Goal: Find contact information: Find contact information

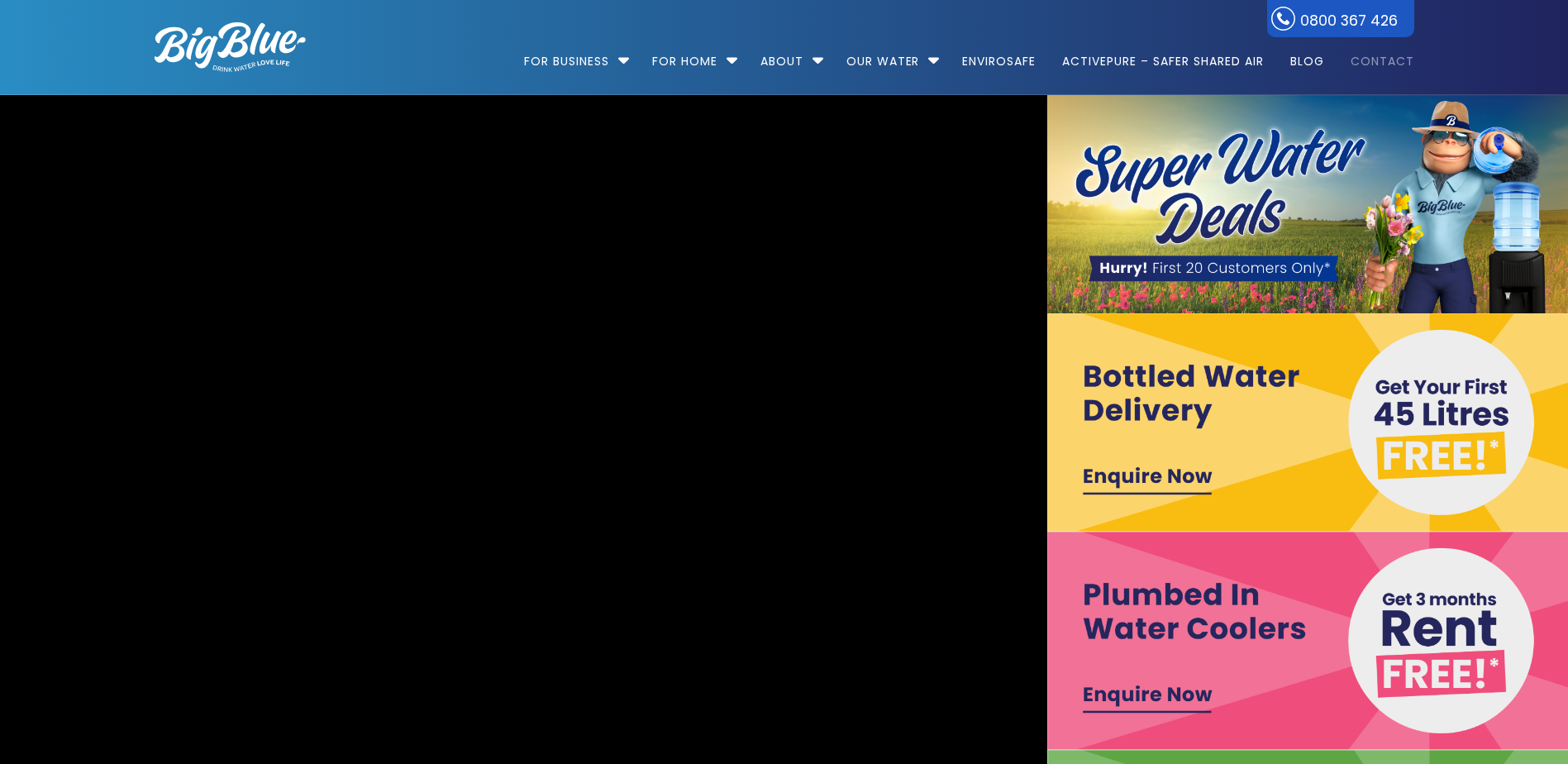
click at [1372, 65] on link "Contact" at bounding box center [1377, 53] width 76 height 107
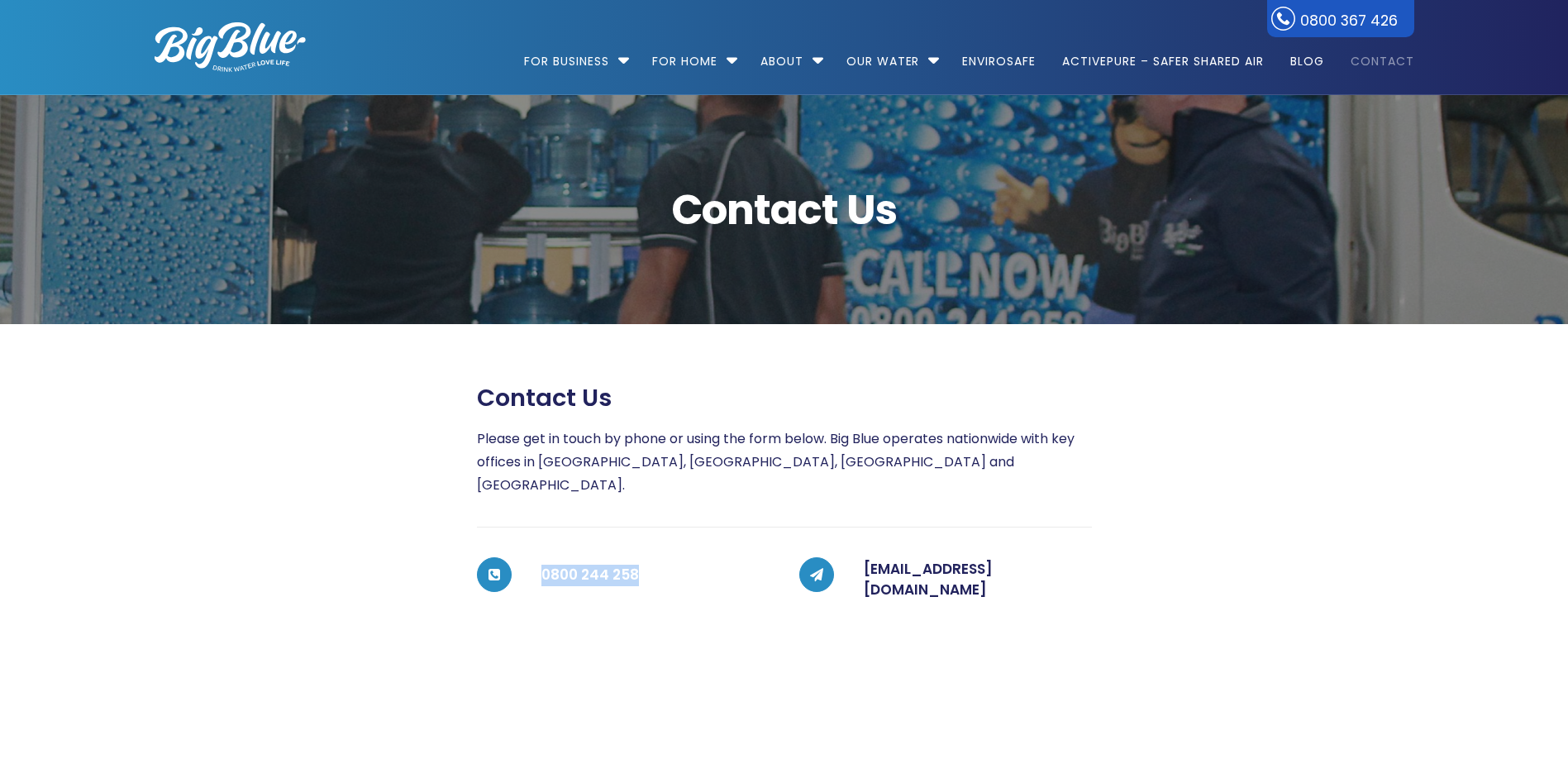
drag, startPoint x: 665, startPoint y: 554, endPoint x: 544, endPoint y: 553, distance: 121.0
click at [544, 558] on h5 "0800 244 258" at bounding box center [655, 575] width 228 height 33
copy h5 "0800 244 258"
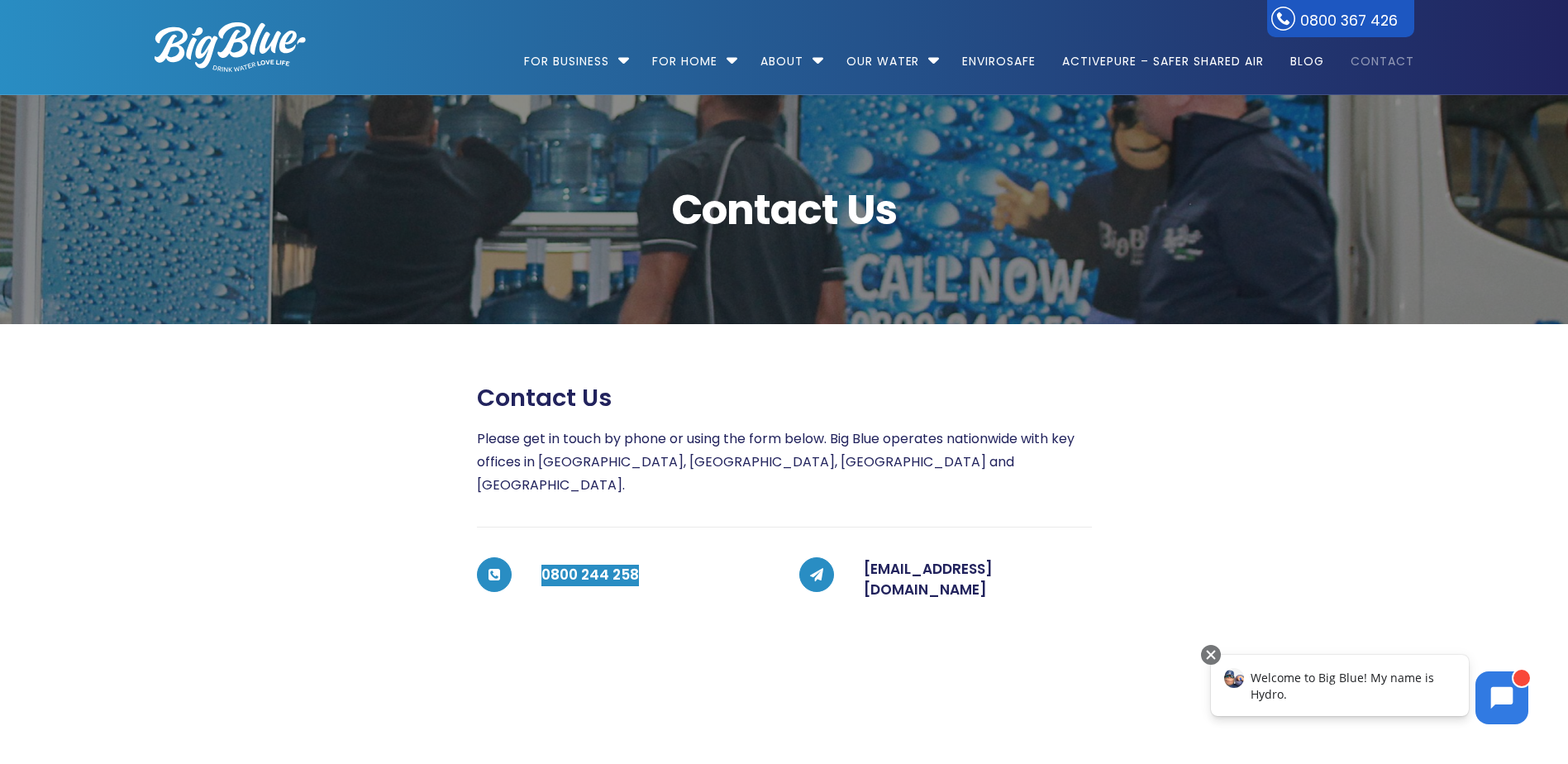
scroll to position [82, 0]
